Goal: Transaction & Acquisition: Purchase product/service

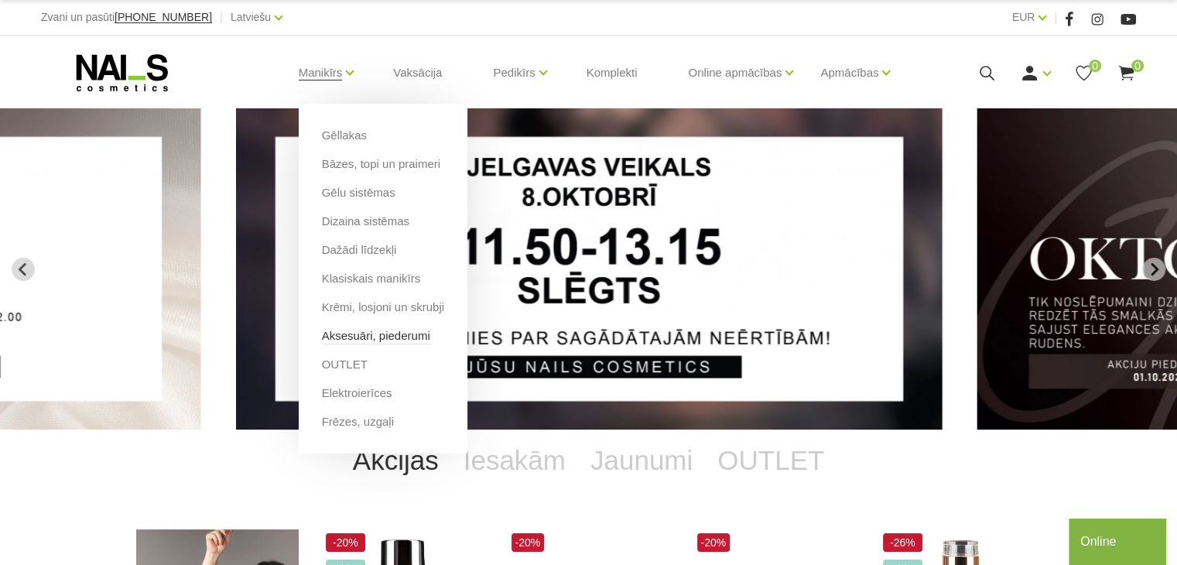
click at [387, 332] on link "Aksesuāri, piederumi" at bounding box center [376, 335] width 108 height 17
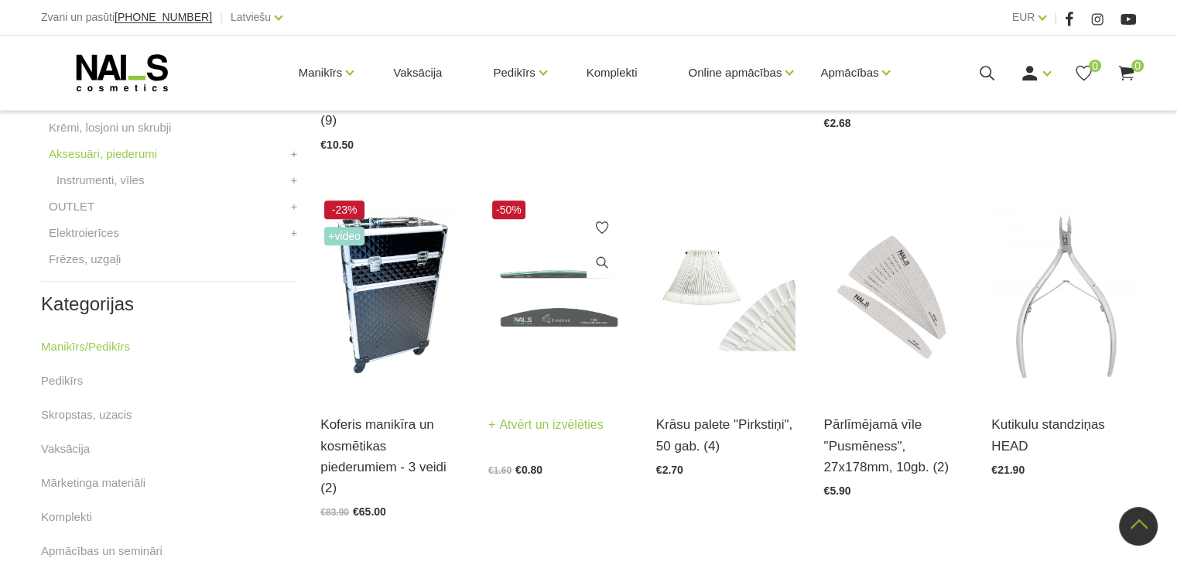
scroll to position [653, 0]
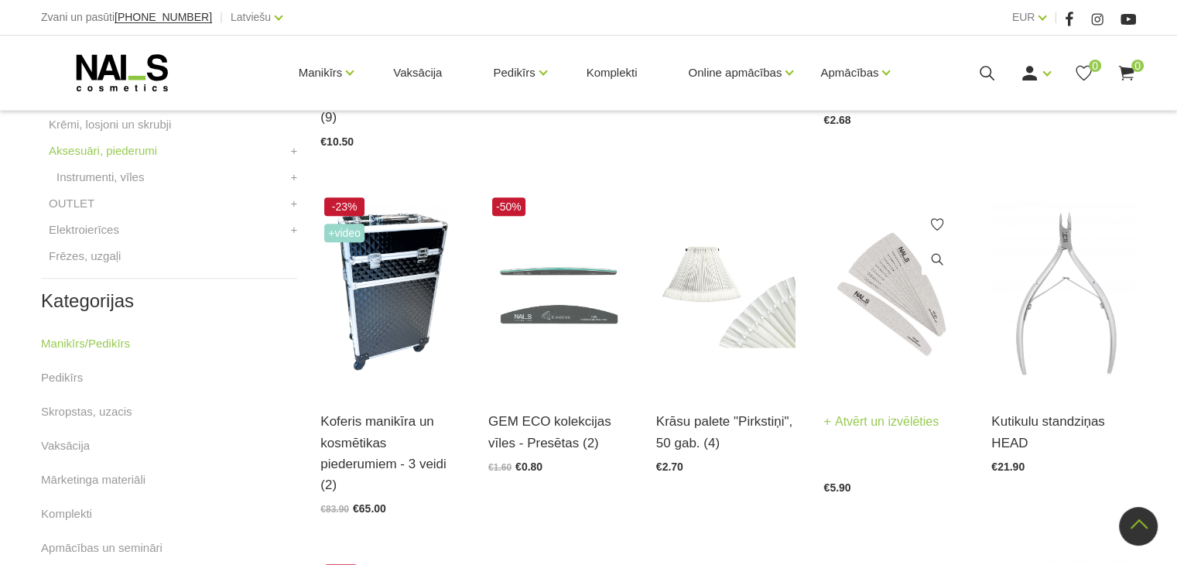
click at [907, 266] on img at bounding box center [895, 292] width 145 height 199
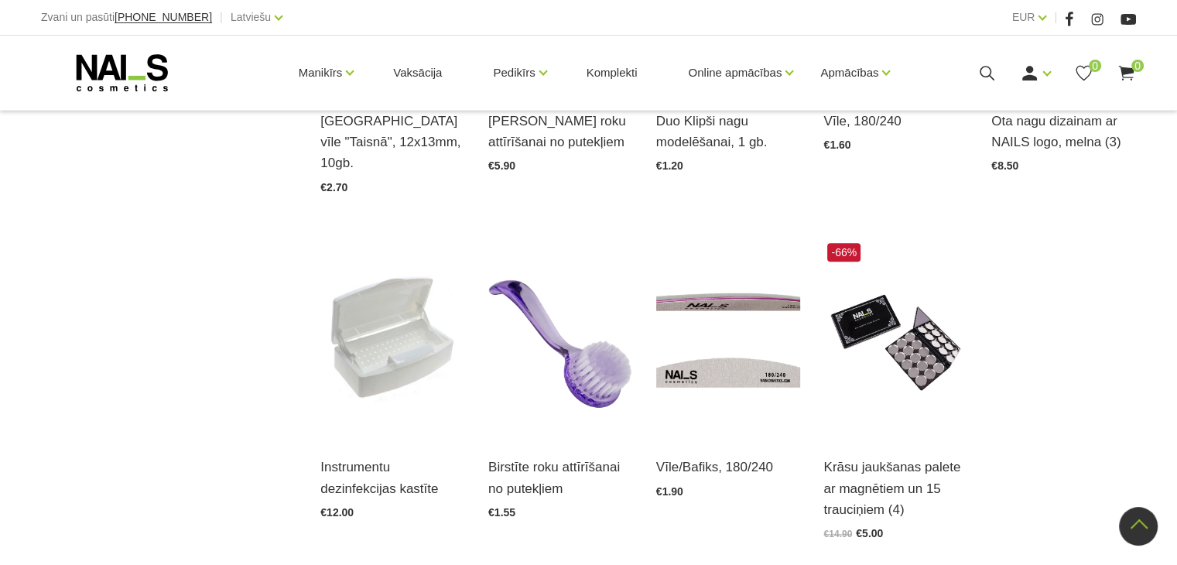
scroll to position [1652, 0]
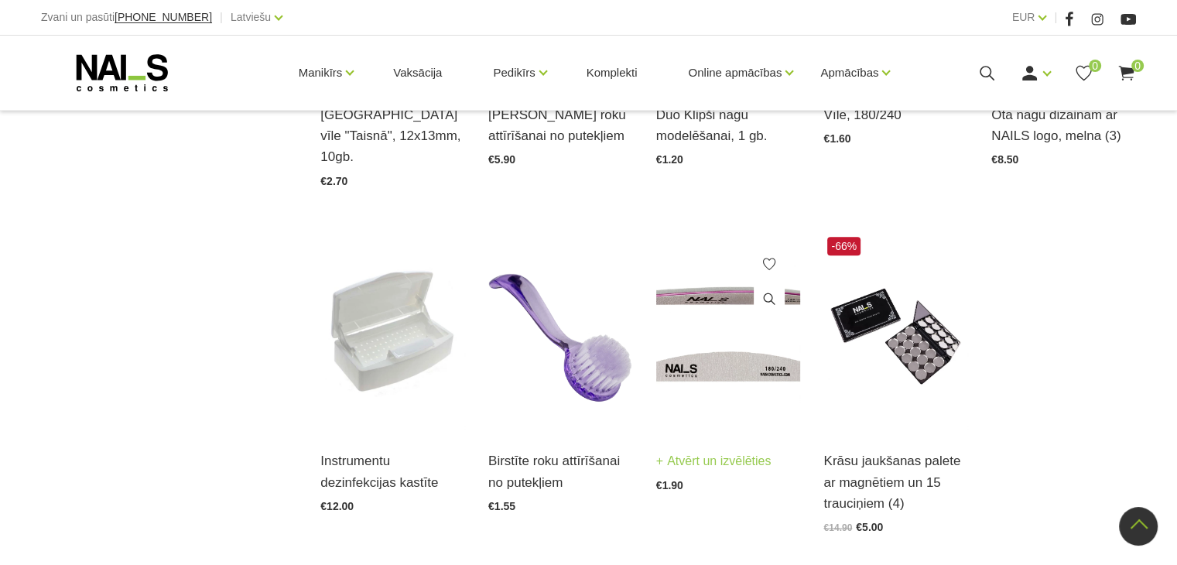
click at [733, 364] on img at bounding box center [728, 332] width 145 height 199
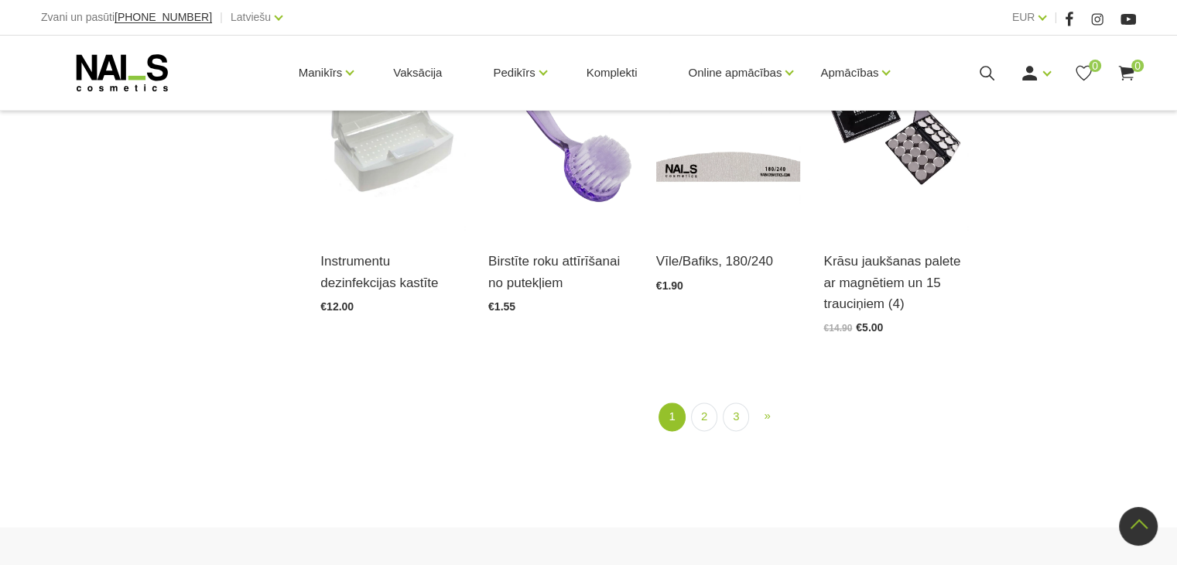
scroll to position [1827, 0]
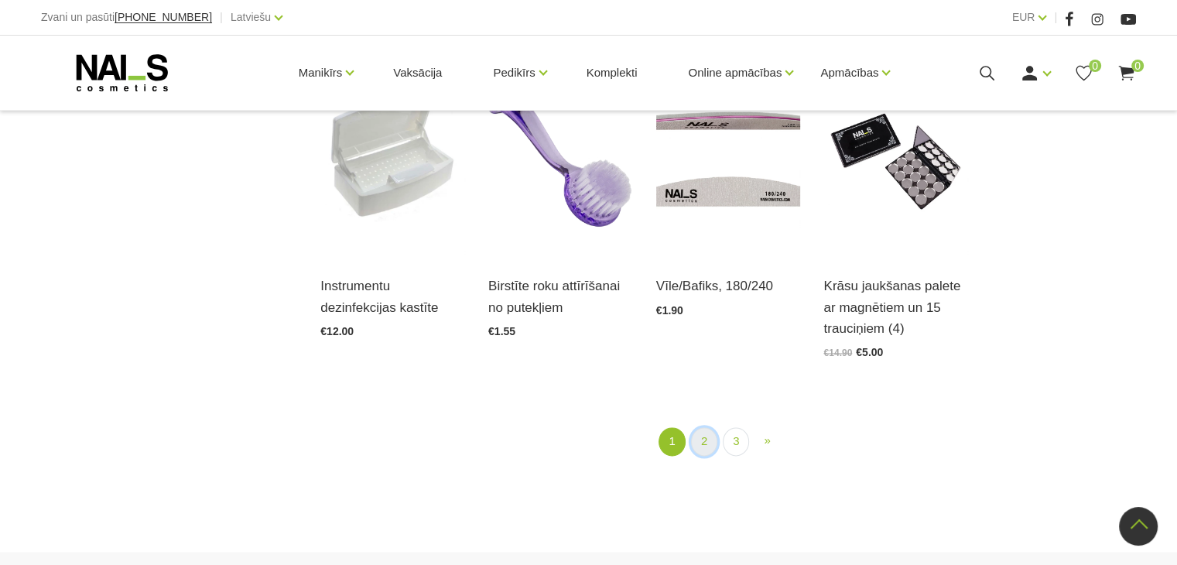
click at [701, 427] on link "2" at bounding box center [704, 441] width 26 height 29
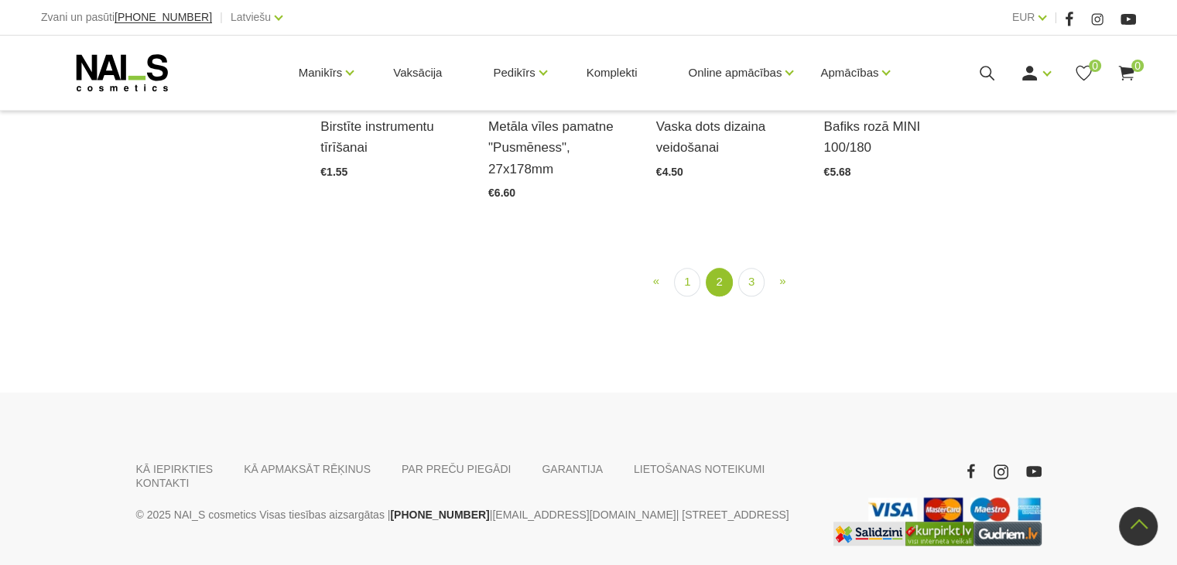
scroll to position [1304, 0]
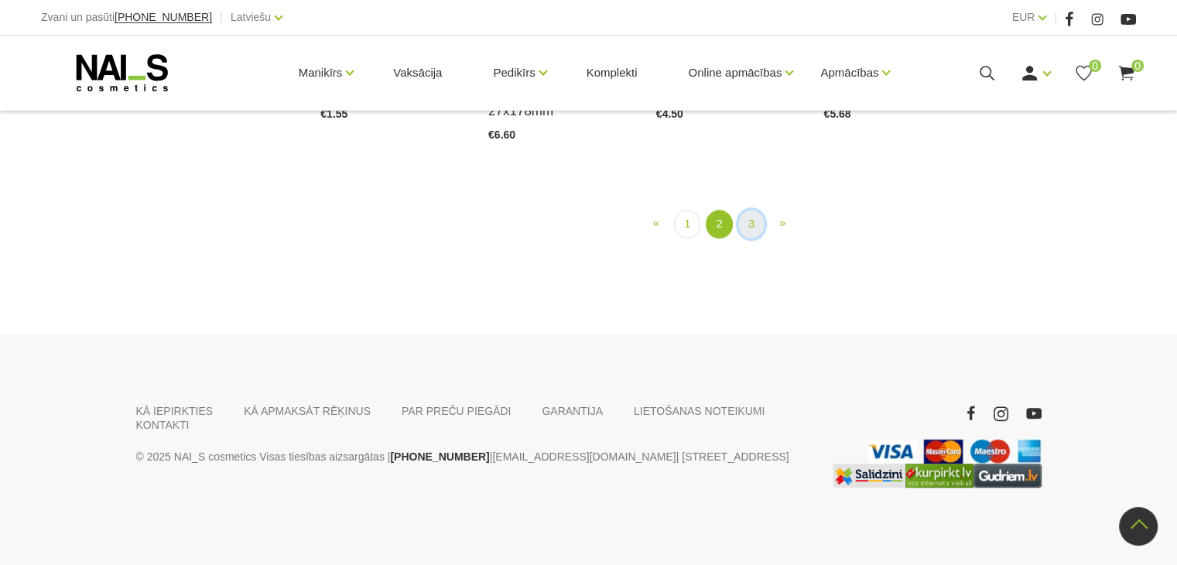
click at [751, 238] on link "3" at bounding box center [751, 224] width 26 height 29
click at [702, 238] on link "1" at bounding box center [702, 224] width 26 height 29
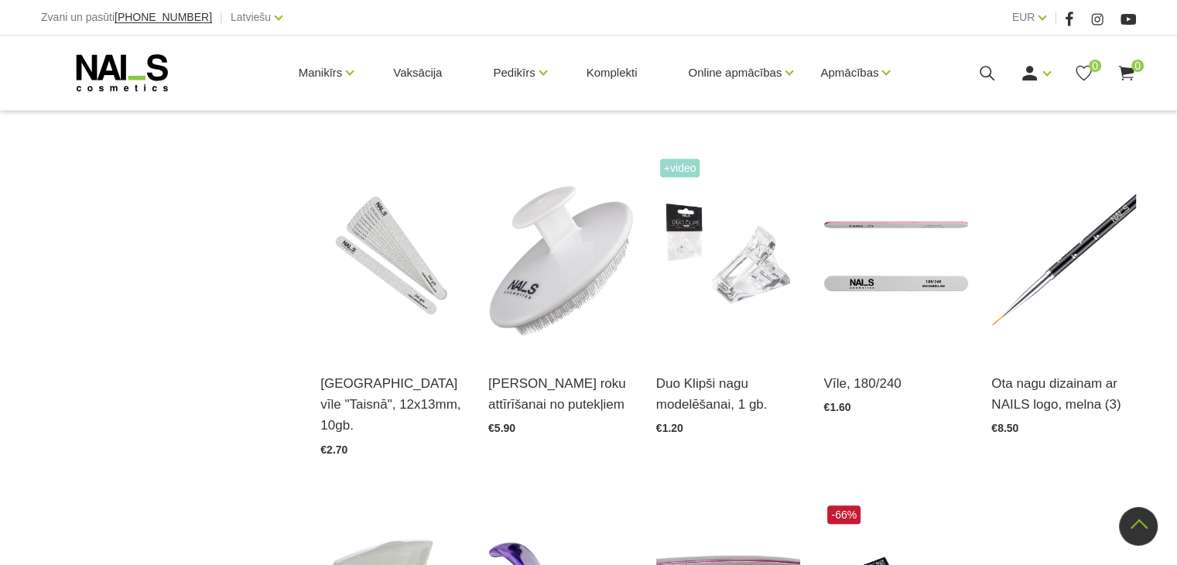
scroll to position [1383, 0]
click at [381, 261] on img at bounding box center [392, 254] width 145 height 199
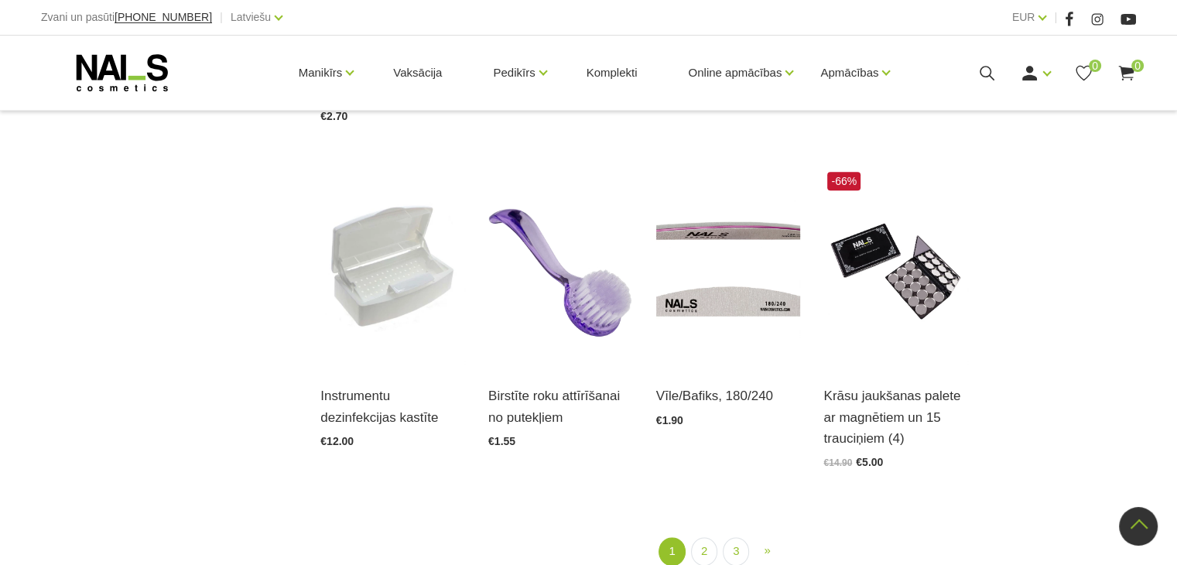
scroll to position [1718, 0]
click at [699, 536] on link "2" at bounding box center [704, 550] width 26 height 29
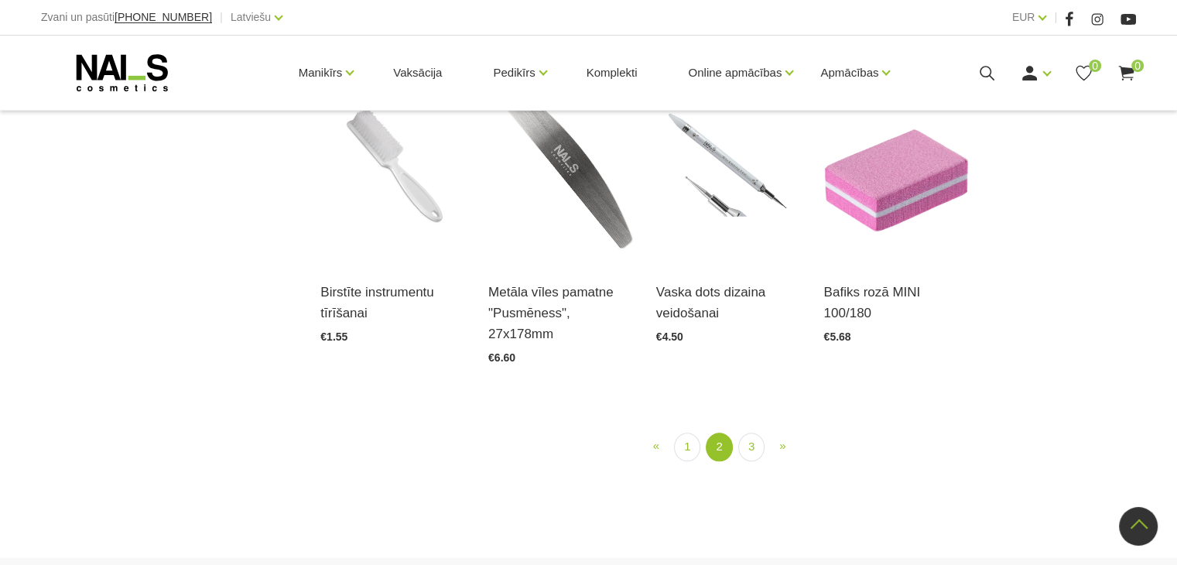
scroll to position [1742, 0]
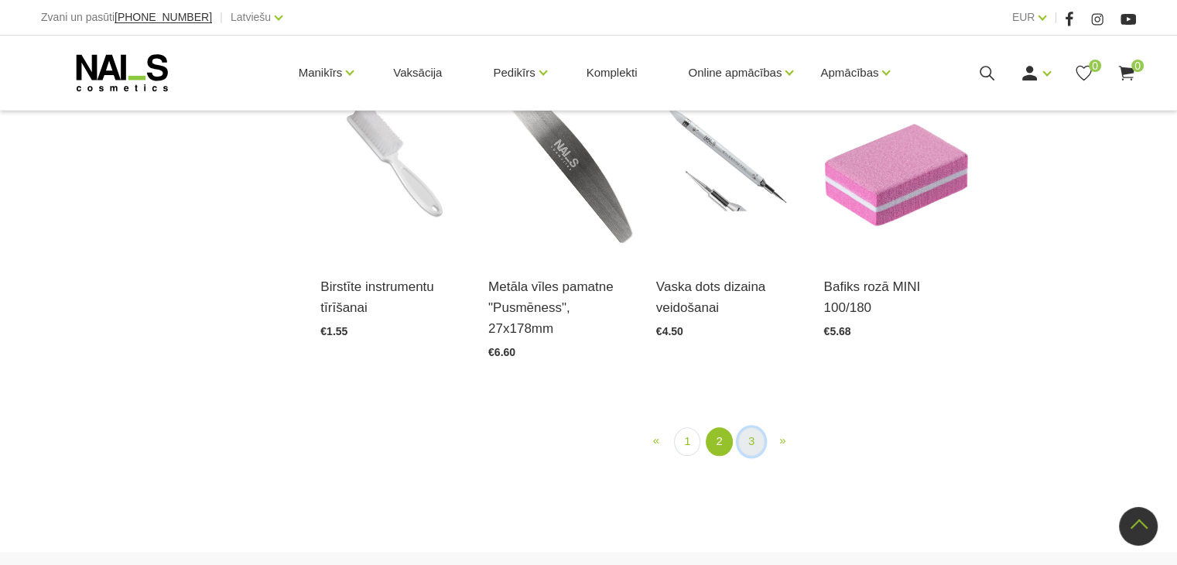
click at [754, 427] on link "3" at bounding box center [751, 441] width 26 height 29
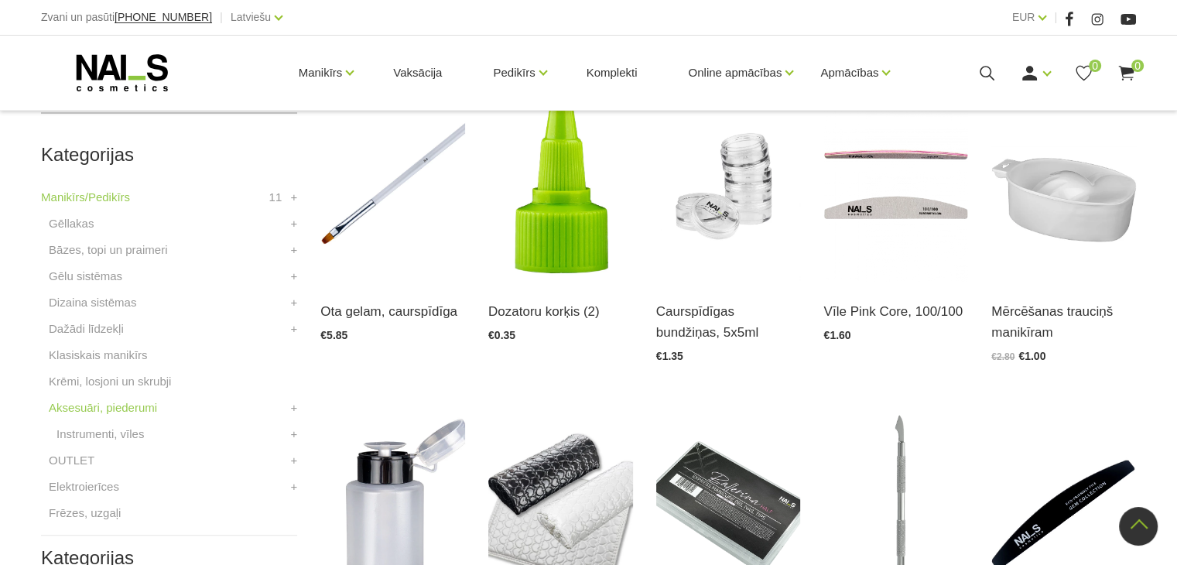
scroll to position [316, 0]
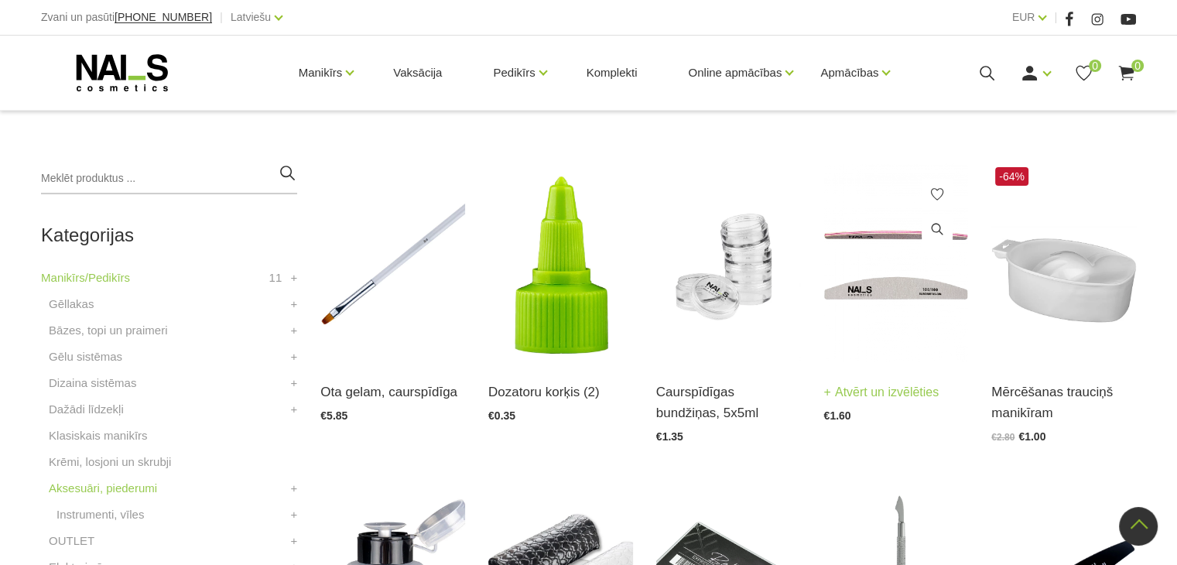
click at [904, 292] on img at bounding box center [895, 262] width 145 height 199
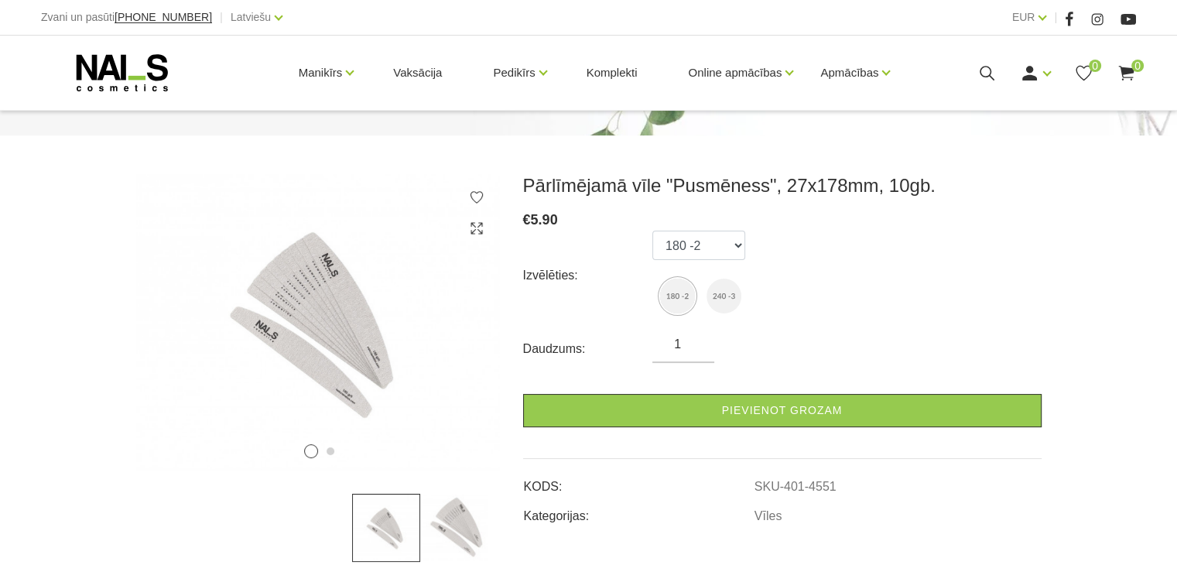
scroll to position [158, 0]
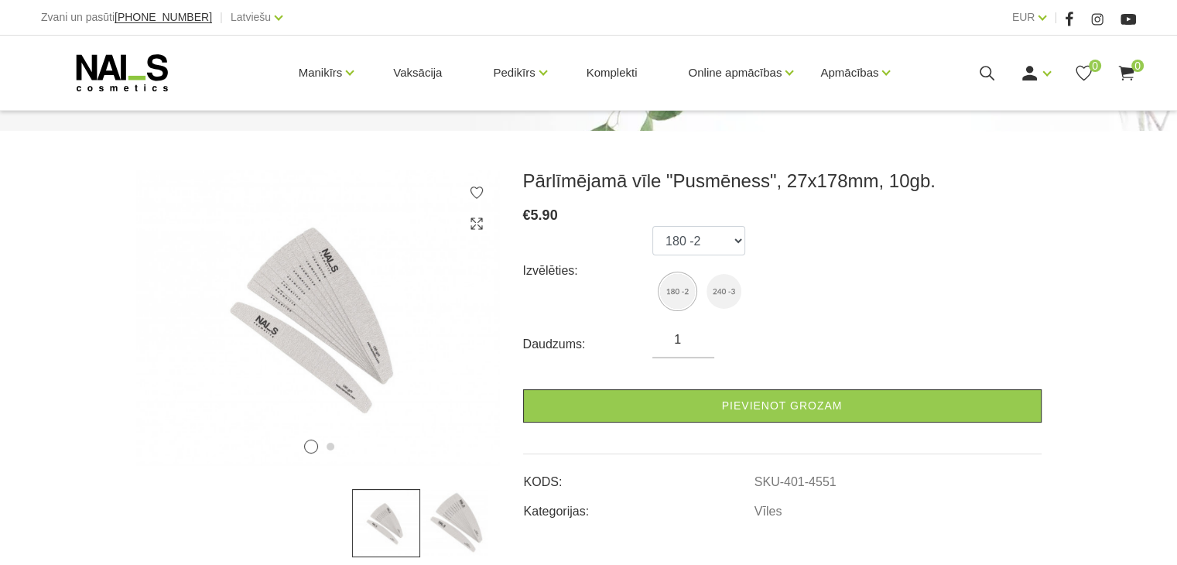
click at [790, 295] on div "Izvēlēties: 180 -2 240 -3" at bounding box center [782, 270] width 518 height 89
click at [716, 255] on select "180 -2 240 -3" at bounding box center [698, 240] width 93 height 29
click at [814, 242] on div "Izvēlēties: 180 -2 240 -3" at bounding box center [782, 270] width 518 height 89
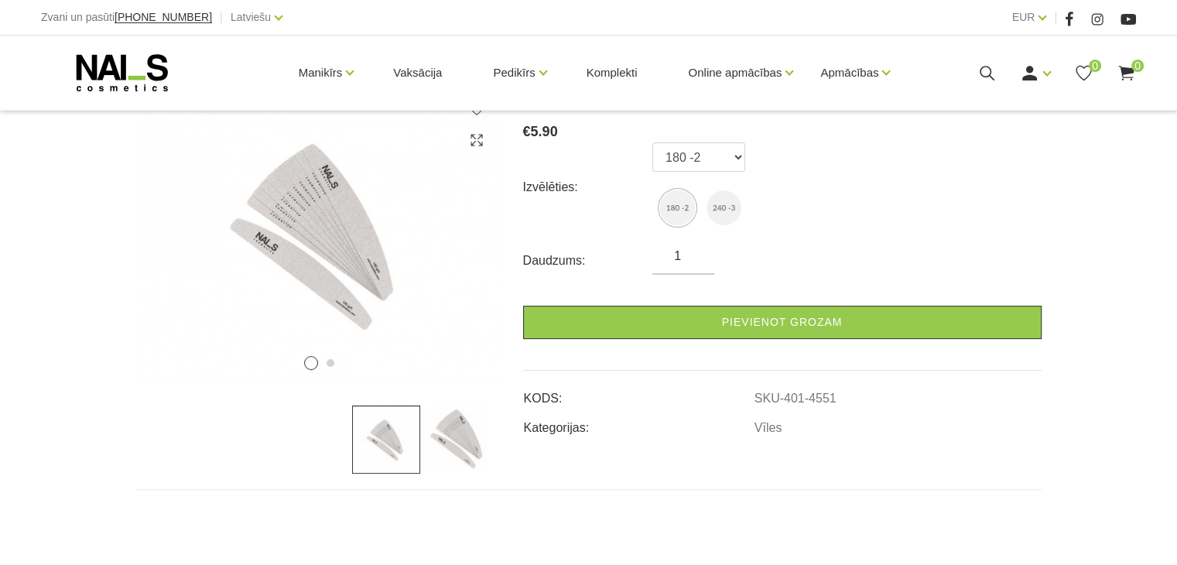
scroll to position [238, 0]
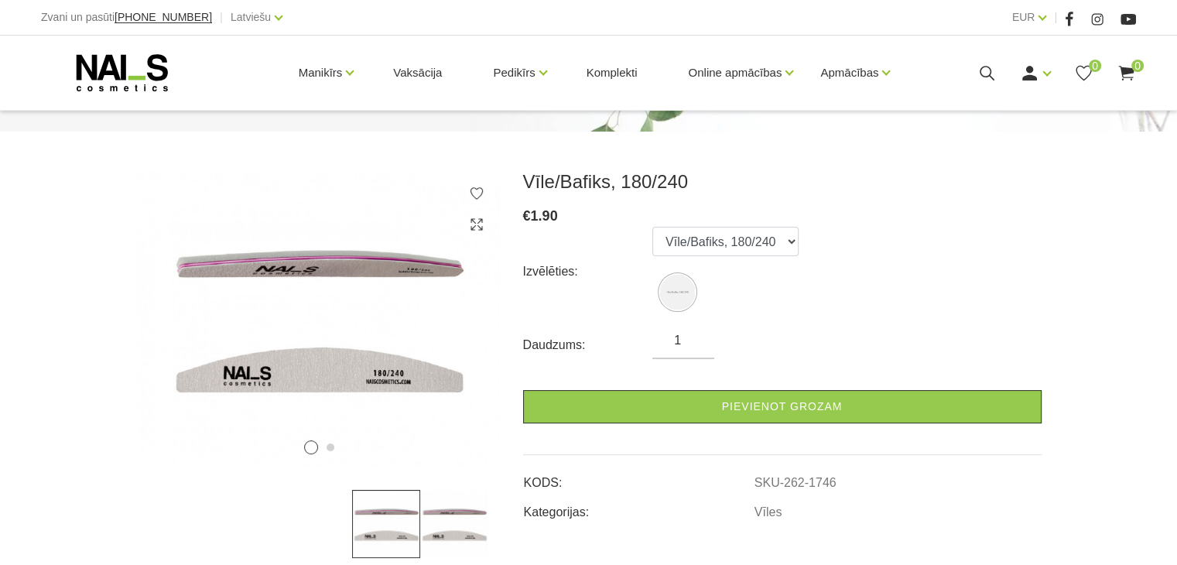
scroll to position [158, 0]
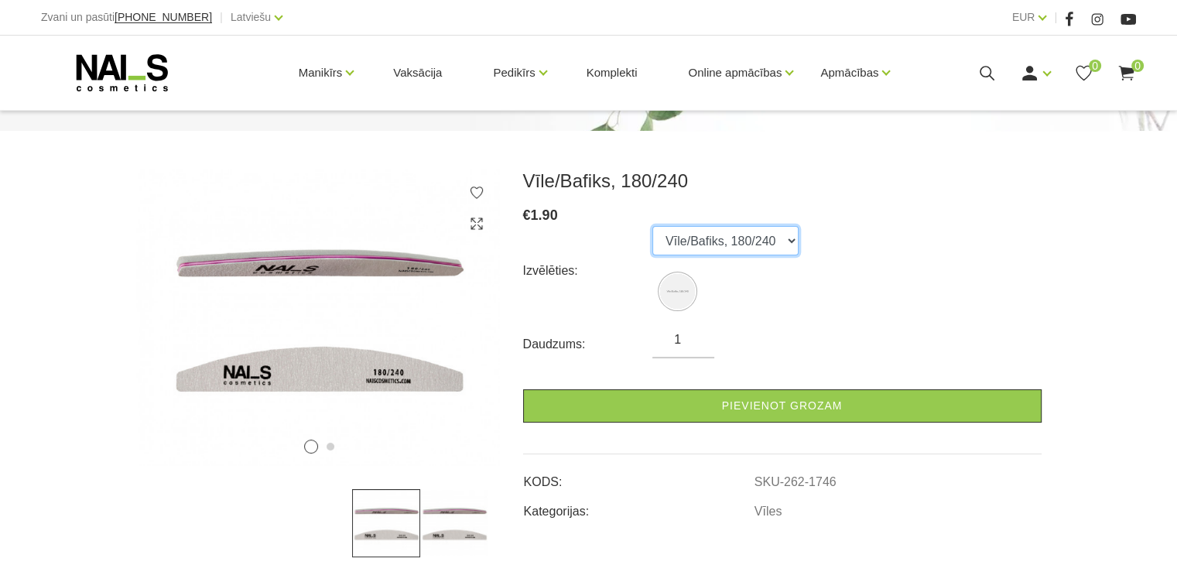
click at [775, 250] on select "Vīle/Bafiks, 180/240" at bounding box center [725, 240] width 146 height 29
click at [774, 242] on select "Vīle/Bafiks, 180/240" at bounding box center [725, 240] width 146 height 29
click at [696, 336] on input "2" at bounding box center [683, 339] width 62 height 19
type input "3"
click at [696, 336] on input "3" at bounding box center [683, 339] width 62 height 19
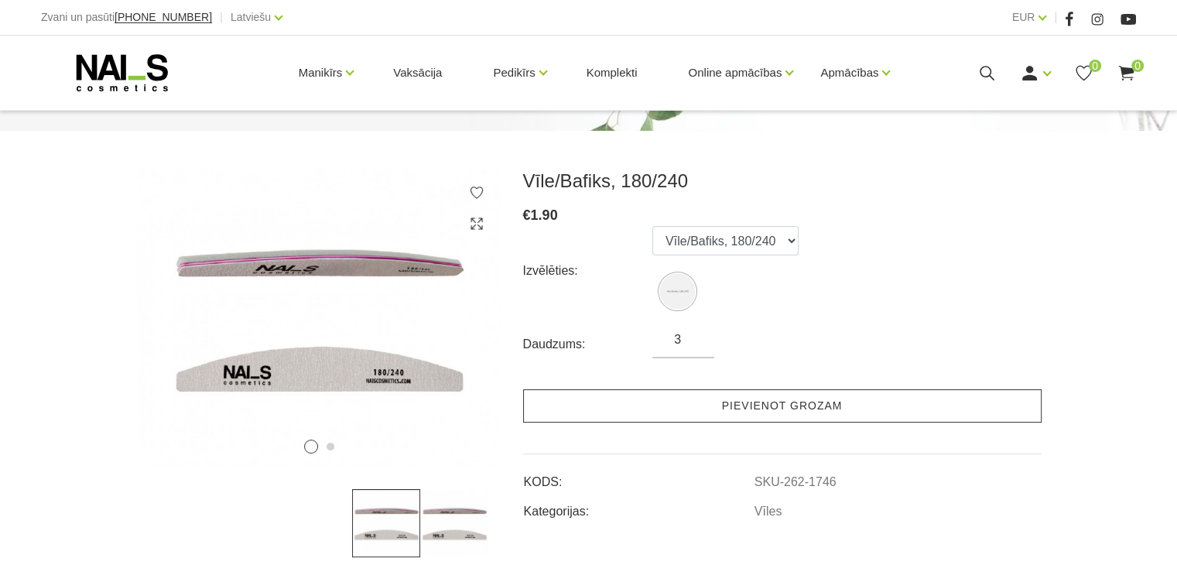
click at [737, 412] on link "Pievienot grozam" at bounding box center [782, 405] width 518 height 33
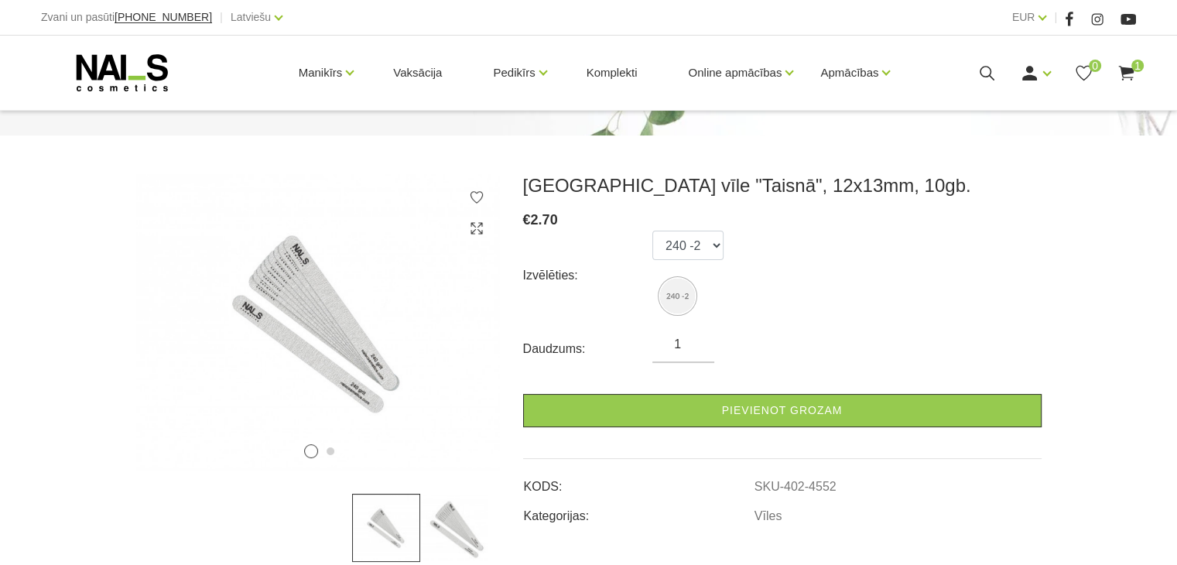
scroll to position [155, 0]
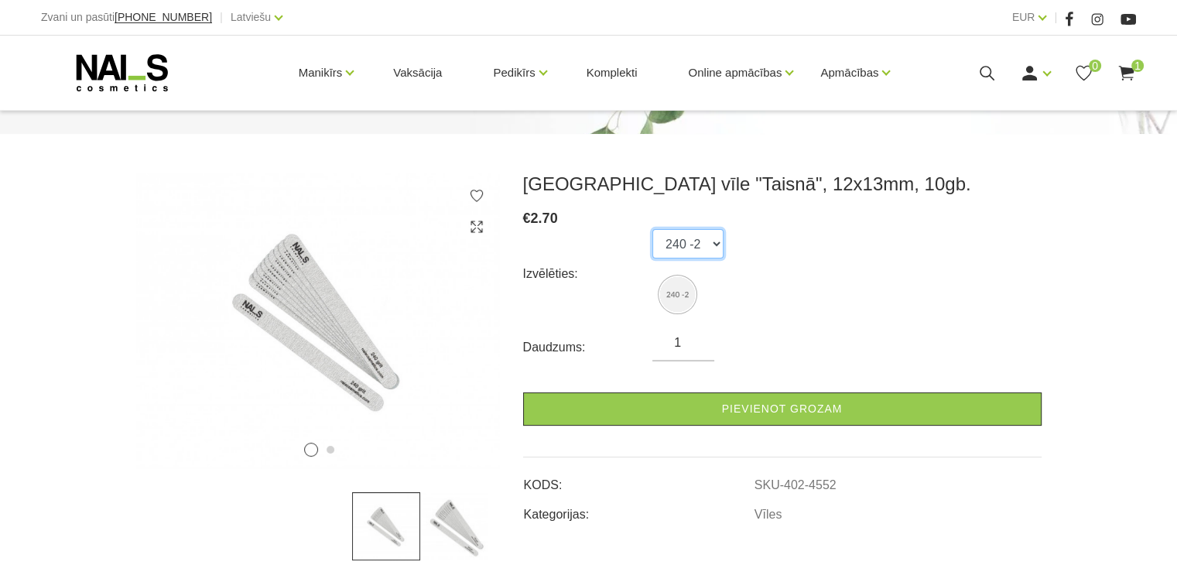
click at [715, 245] on select "240 -2" at bounding box center [687, 243] width 71 height 29
click at [356, 340] on img at bounding box center [318, 321] width 364 height 296
click at [465, 320] on img at bounding box center [318, 321] width 364 height 296
click at [465, 339] on icon at bounding box center [454, 336] width 46 height 46
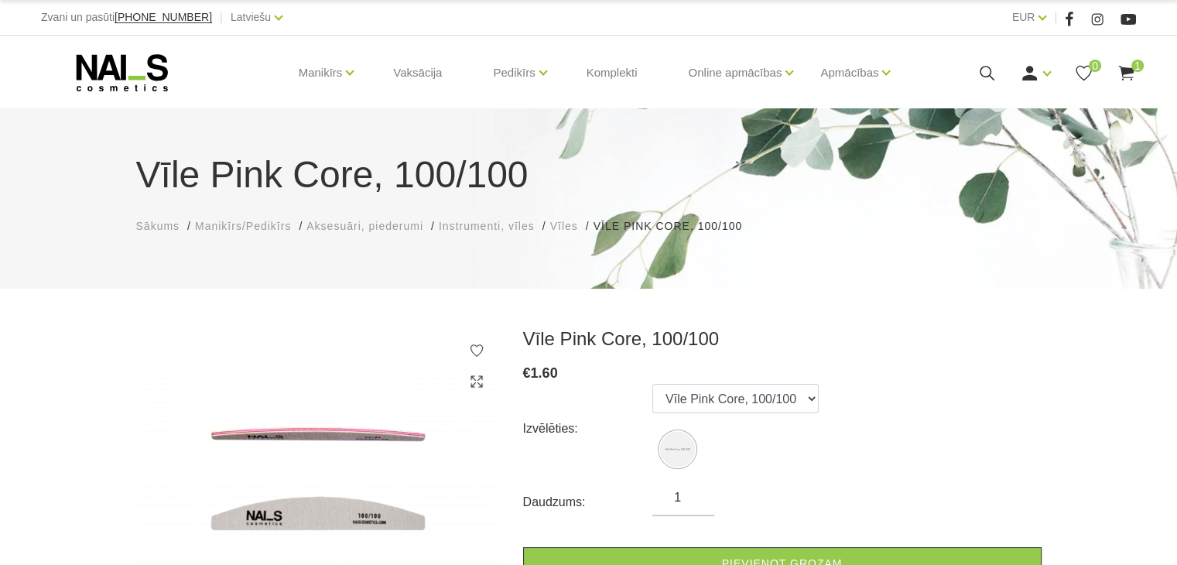
drag, startPoint x: 687, startPoint y: 504, endPoint x: 640, endPoint y: 504, distance: 47.2
click at [640, 504] on div "Daudzums: 1" at bounding box center [782, 502] width 518 height 28
type input "10"
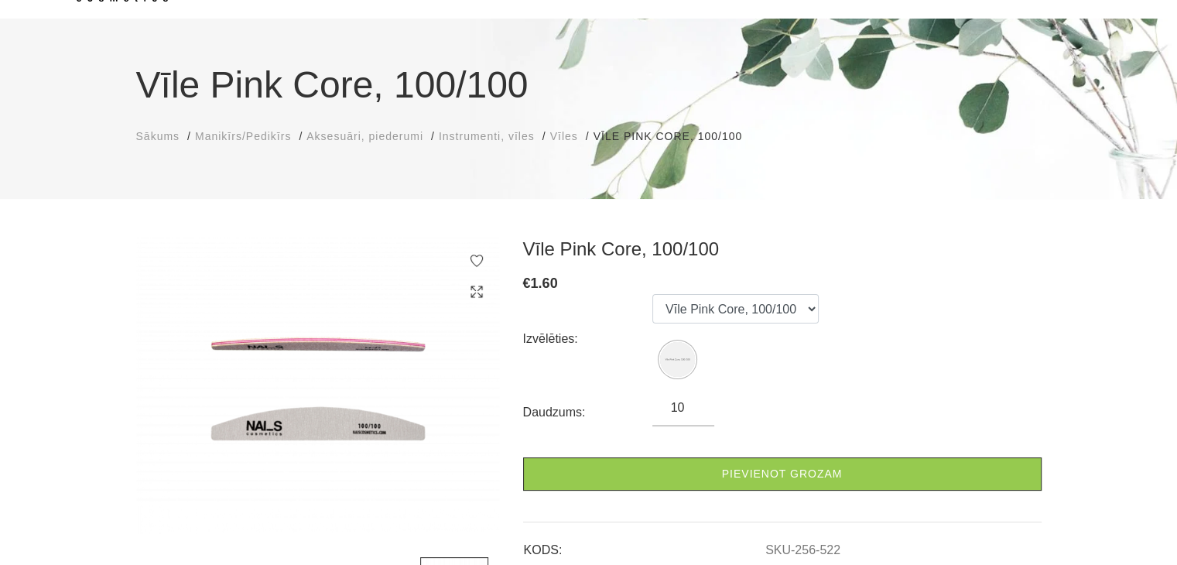
scroll to position [105, 0]
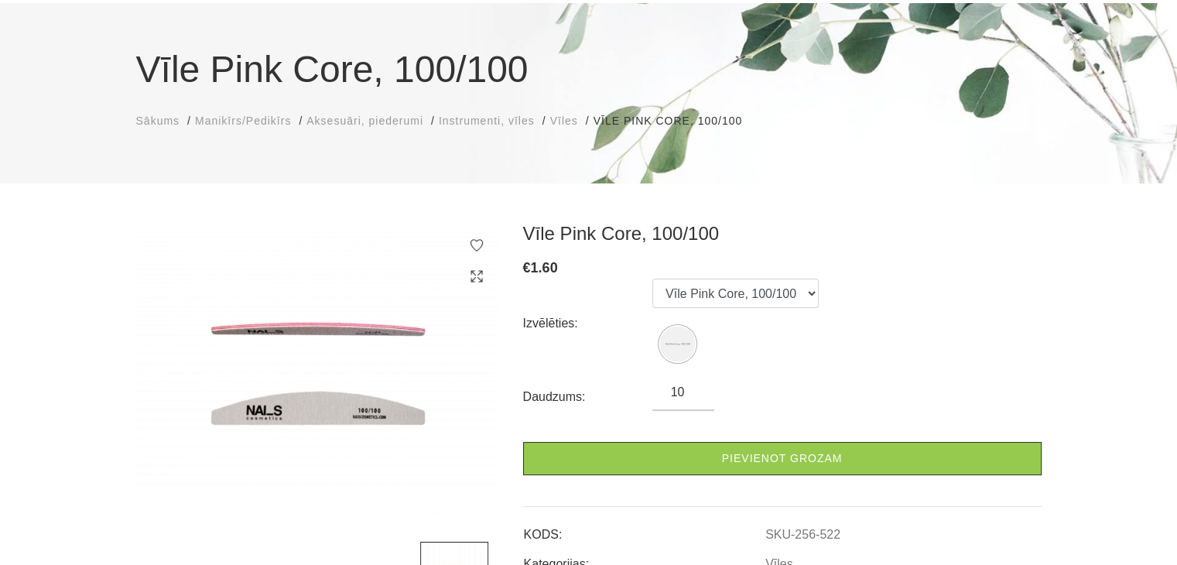
click at [693, 384] on input "10" at bounding box center [683, 392] width 62 height 19
click at [696, 386] on input "10" at bounding box center [683, 392] width 62 height 19
type input "1"
click at [697, 388] on input "1" at bounding box center [683, 392] width 62 height 19
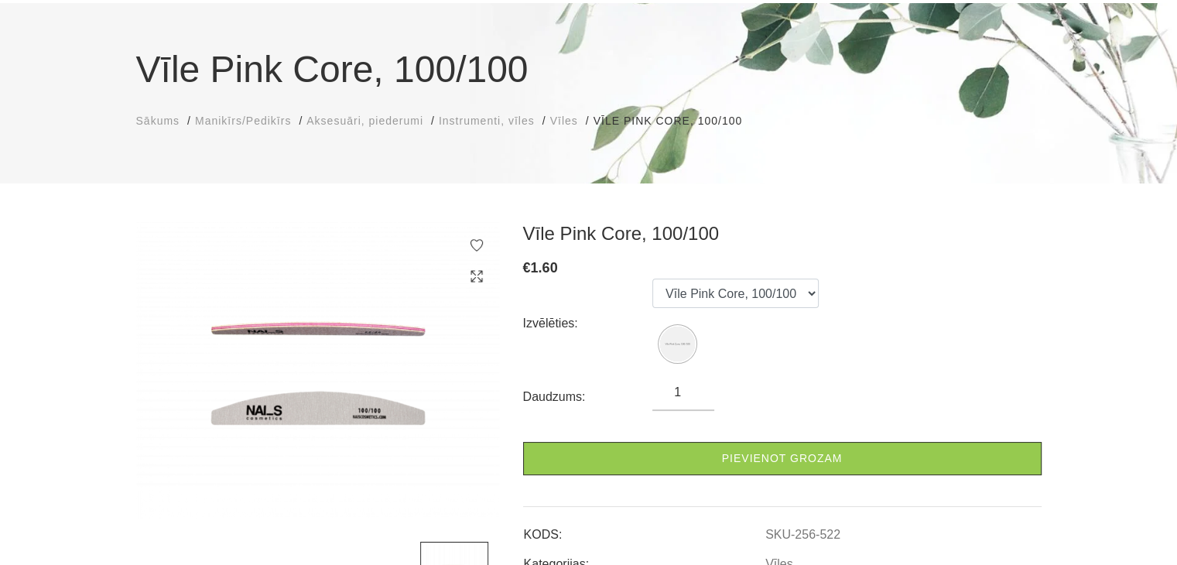
click at [697, 388] on input "1" at bounding box center [683, 392] width 62 height 19
click at [770, 377] on form "Izvēlēties: Vīle Pink Core, 100/100 Daudzums: 1 Pievienot grozam" at bounding box center [782, 377] width 518 height 197
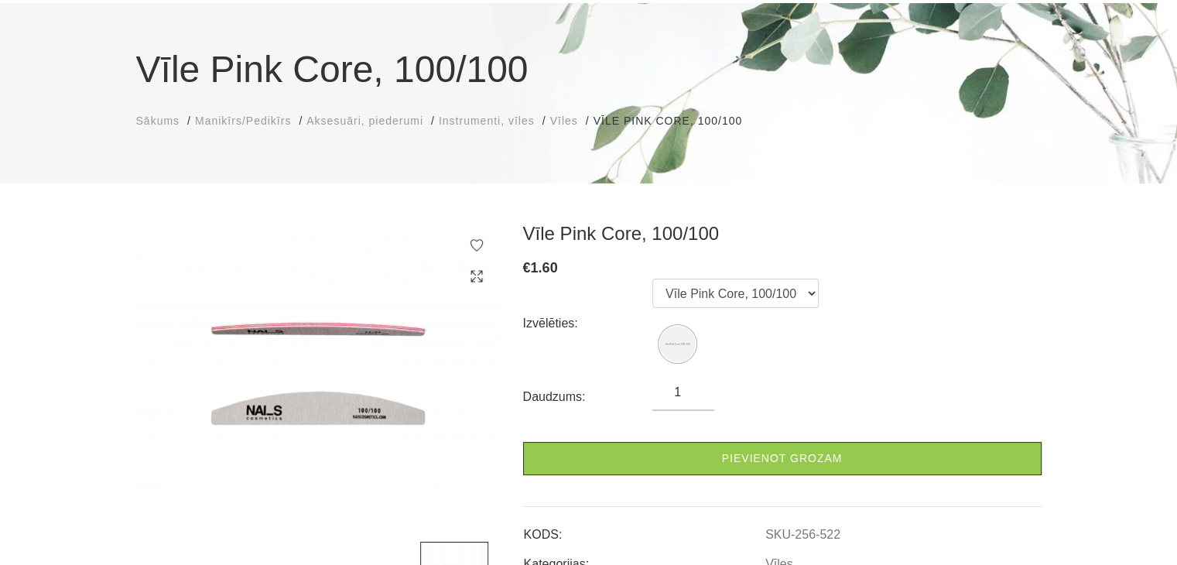
drag, startPoint x: 683, startPoint y: 394, endPoint x: 647, endPoint y: 392, distance: 36.4
click at [647, 392] on div "Daudzums: 1" at bounding box center [782, 397] width 518 height 28
click at [789, 366] on ul "Vīle Pink Core, 100/100" at bounding box center [735, 323] width 166 height 89
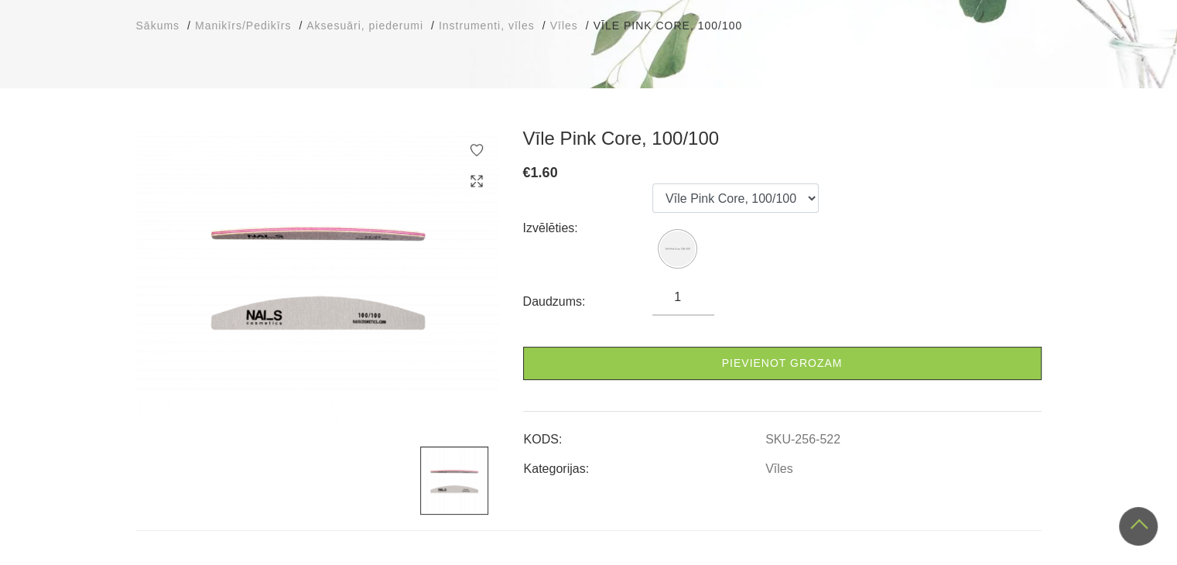
scroll to position [0, 0]
